Goal: Find specific page/section

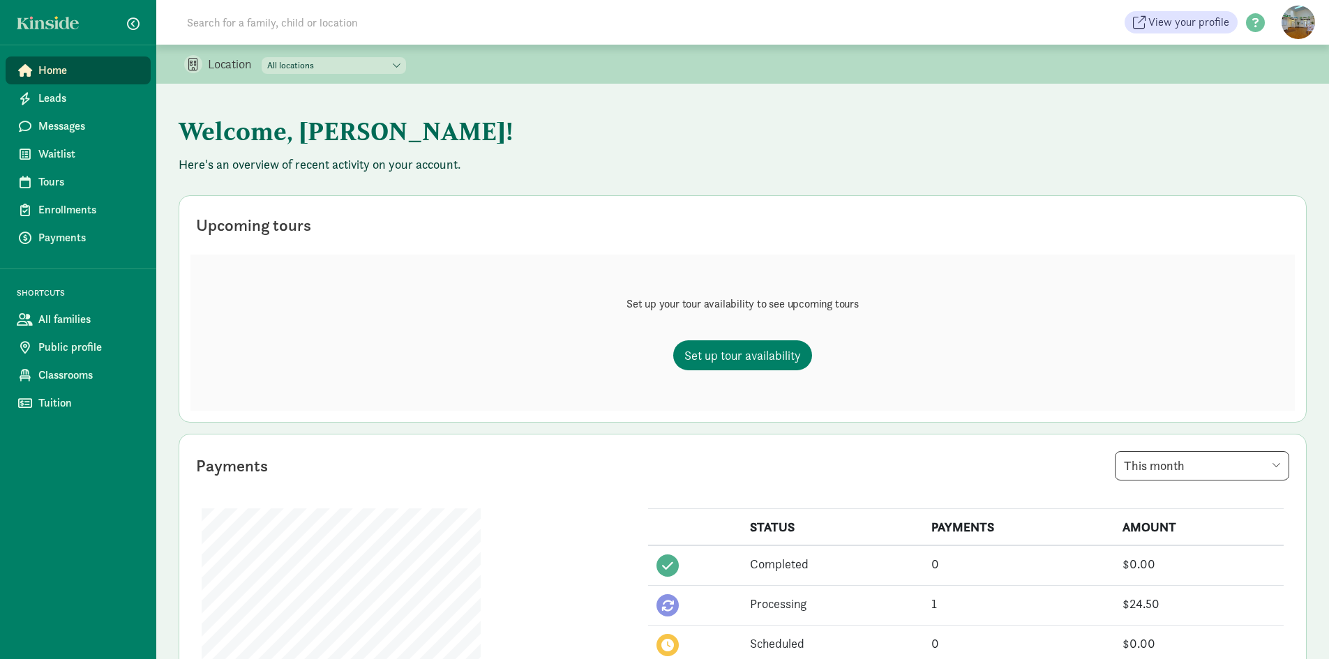
click at [303, 21] on input at bounding box center [374, 22] width 391 height 28
paste input "[PERSON_NAME]"
click at [280, 32] on input "[PERSON_NAME]" at bounding box center [374, 22] width 391 height 28
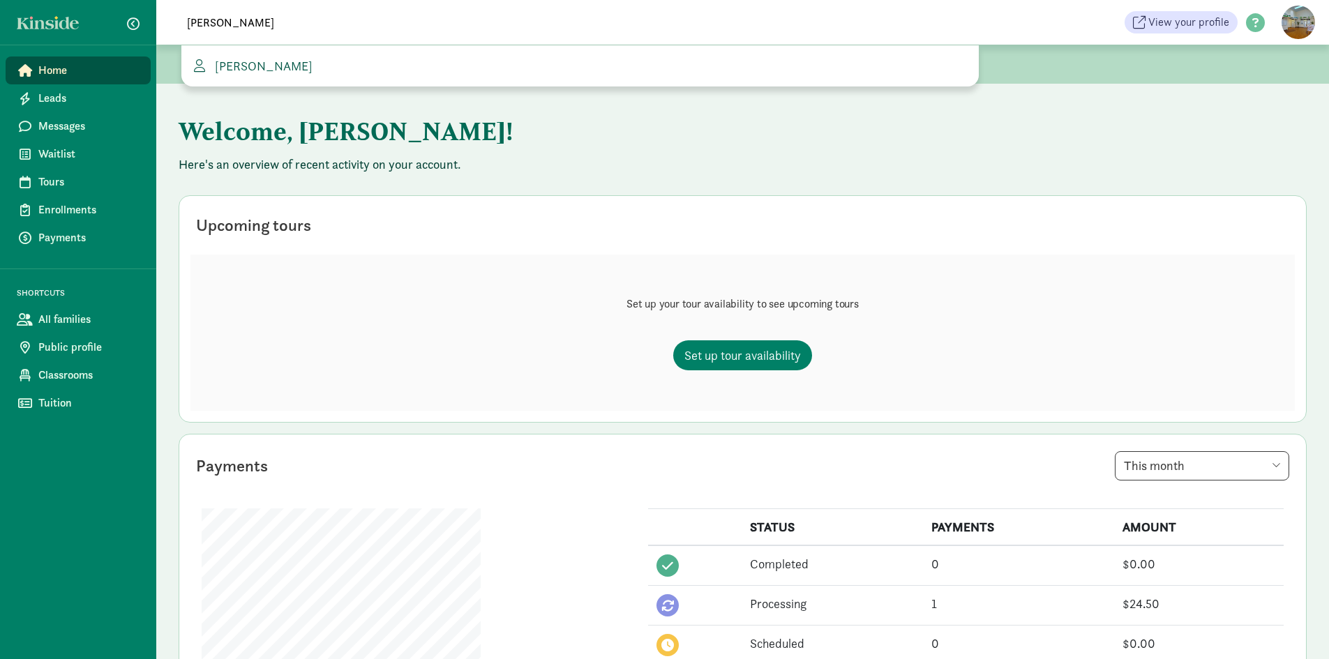
type input "[PERSON_NAME]"
click at [238, 67] on span "[PERSON_NAME]" at bounding box center [260, 66] width 103 height 16
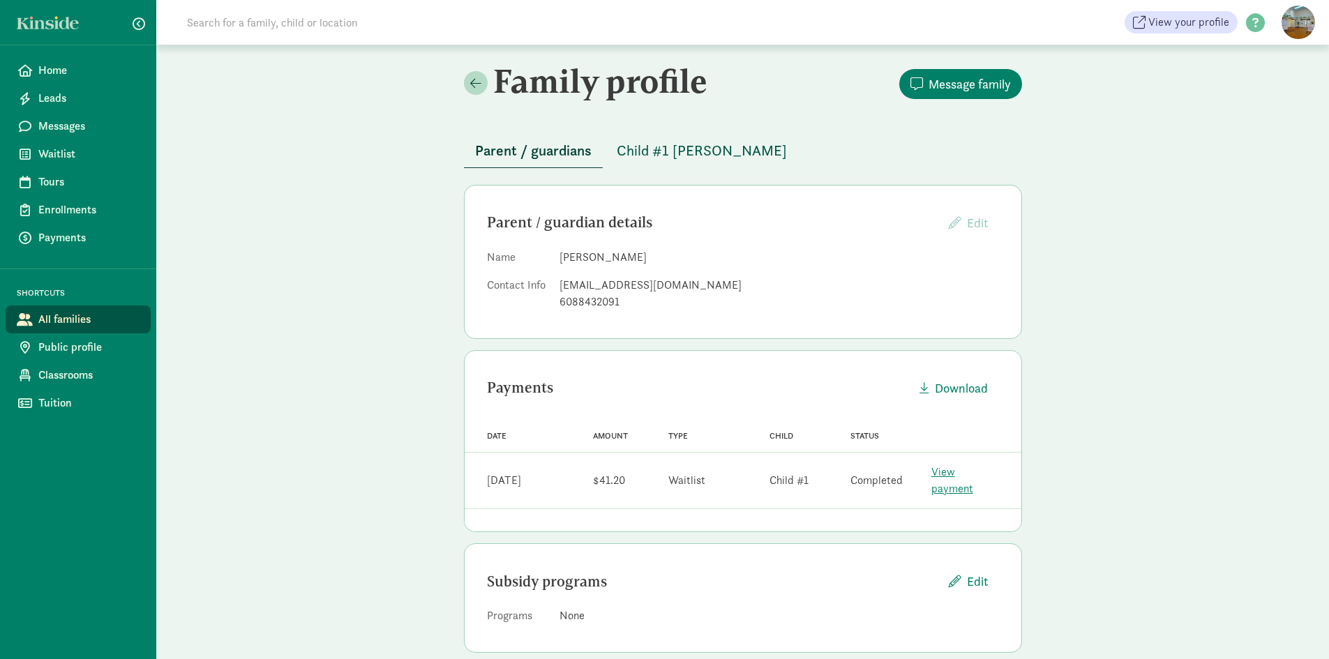
click at [690, 152] on span "Child #1 [PERSON_NAME]" at bounding box center [702, 151] width 170 height 22
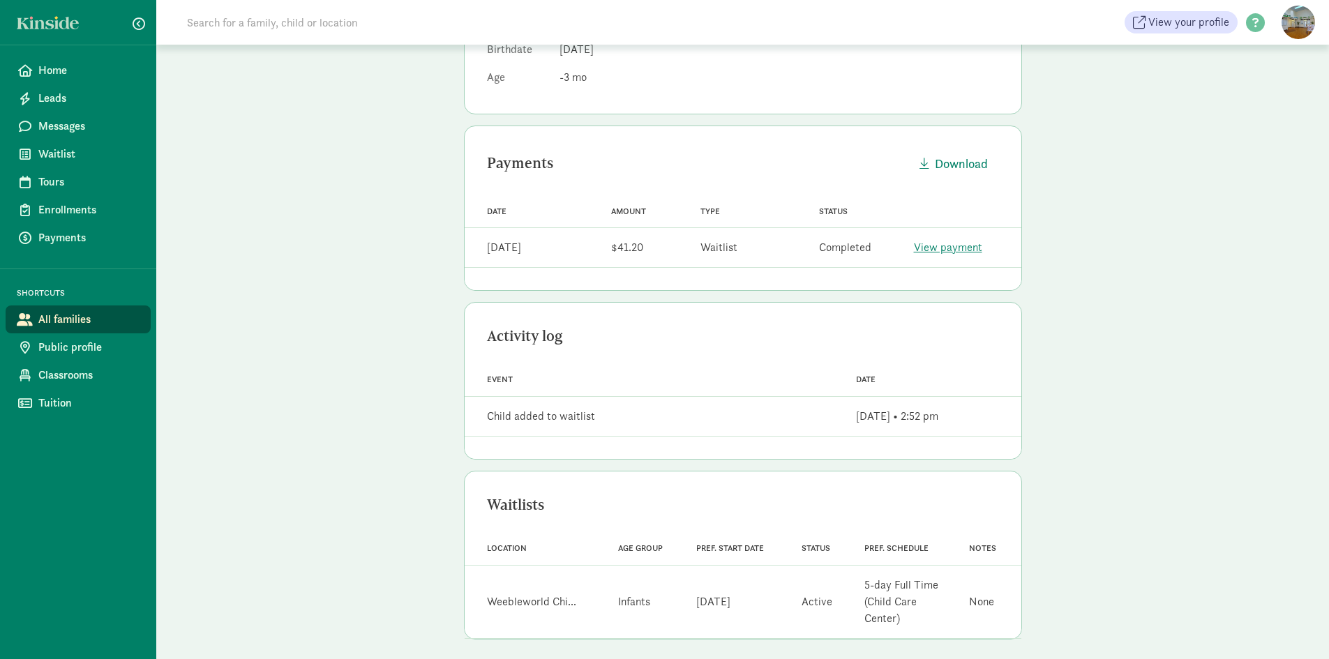
scroll to position [300, 0]
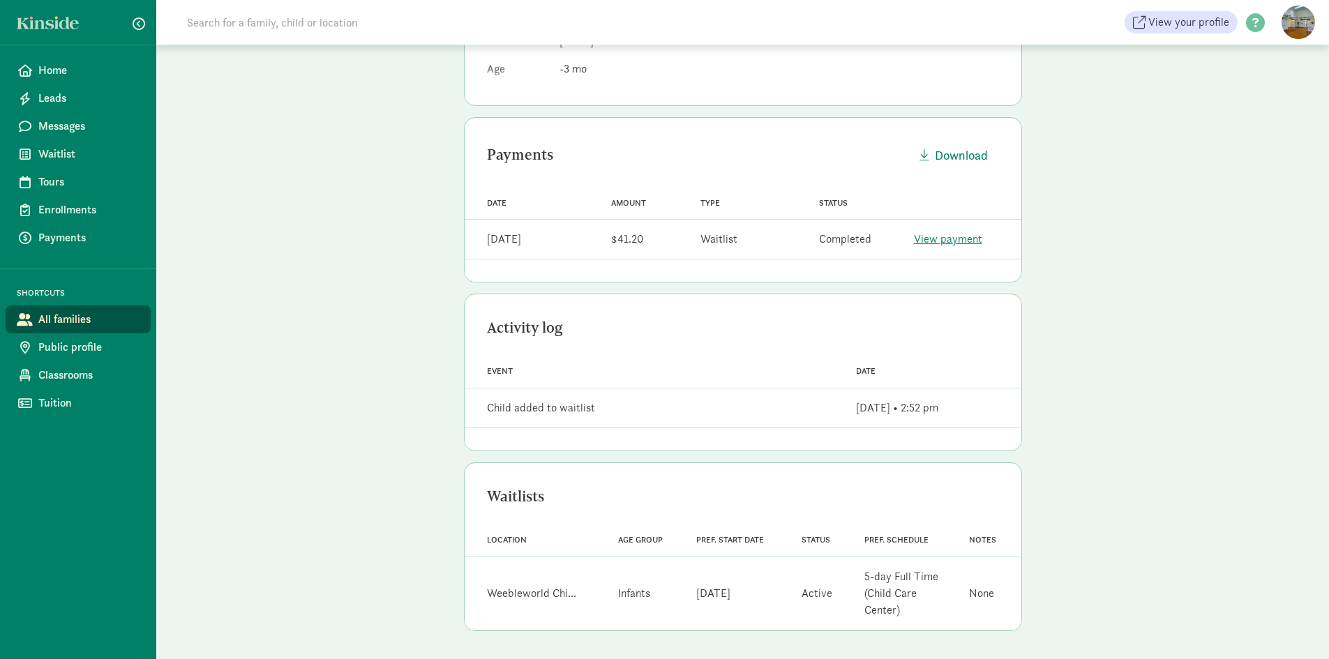
click at [385, 241] on div "Family profile Message family Parent / guardians Child #1 [PERSON_NAME] Child d…" at bounding box center [742, 202] width 1173 height 915
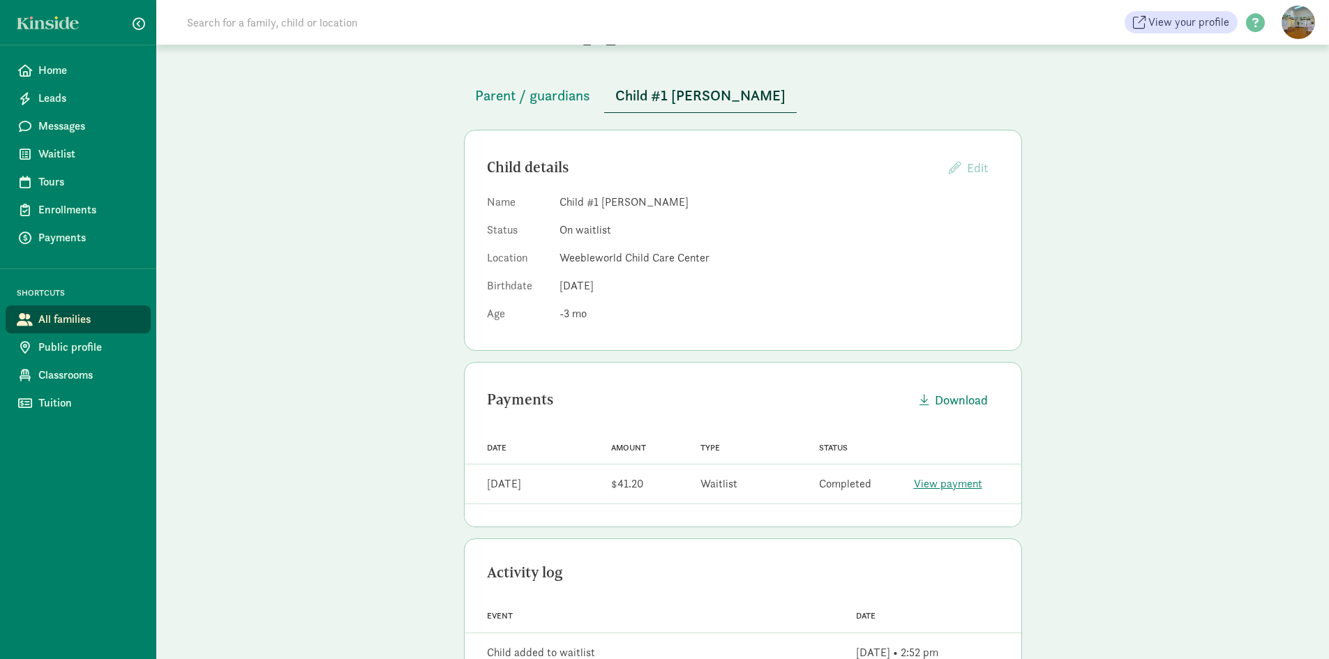
scroll to position [21, 0]
